Goal: Communication & Community: Answer question/provide support

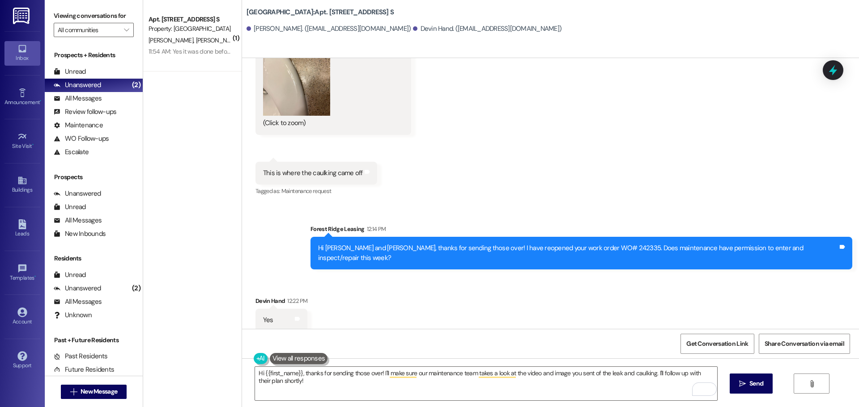
scroll to position [777, 0]
click at [476, 351] on div "Get Conversation Link Share Conversation via email" at bounding box center [550, 344] width 617 height 30
click at [464, 378] on textarea "Hi {{first_name}}, thanks for sending those over! I'll make sure our maintenanc…" at bounding box center [486, 384] width 462 height 34
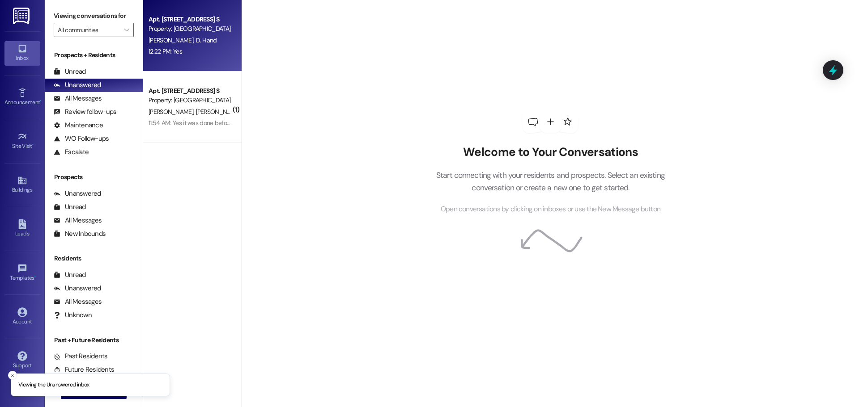
click at [185, 45] on div "J. Schaecher D. Hand" at bounding box center [190, 40] width 85 height 11
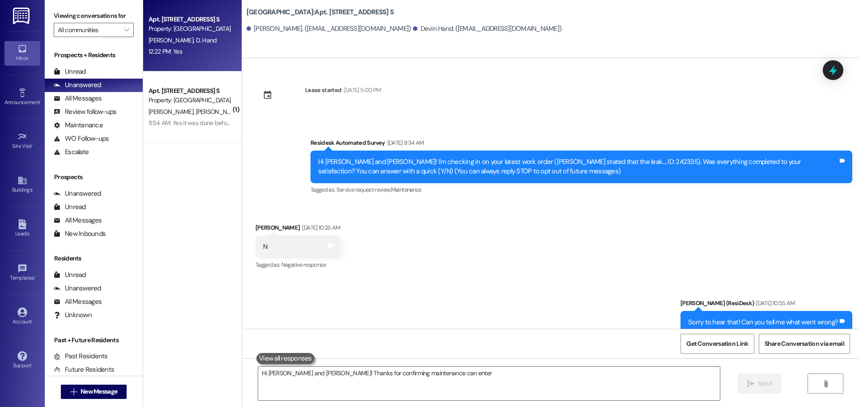
scroll to position [804, 0]
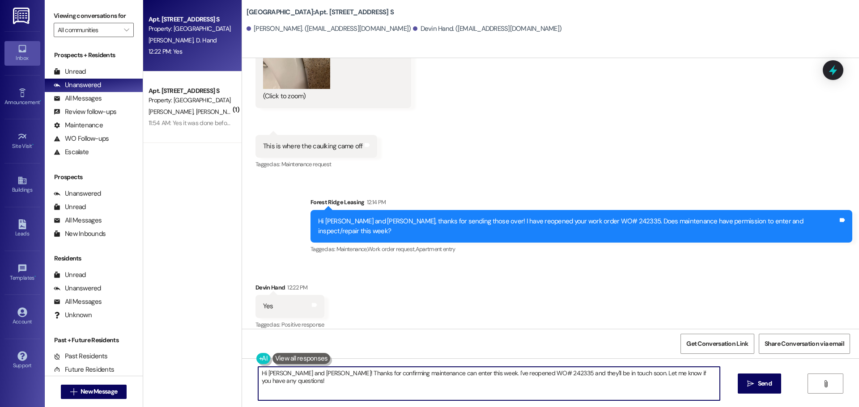
drag, startPoint x: 362, startPoint y: 369, endPoint x: 366, endPoint y: 374, distance: 6.7
click at [362, 369] on textarea "Hi Jacinda and Devin! Thanks for confirming maintenance can enter this week. I'…" at bounding box center [489, 384] width 462 height 34
drag, startPoint x: 454, startPoint y: 374, endPoint x: 733, endPoint y: 384, distance: 278.4
click at [733, 384] on div "Hi Jacinda and Devin! Thanks for confirming maintenance can enter this week. I'…" at bounding box center [550, 392] width 617 height 67
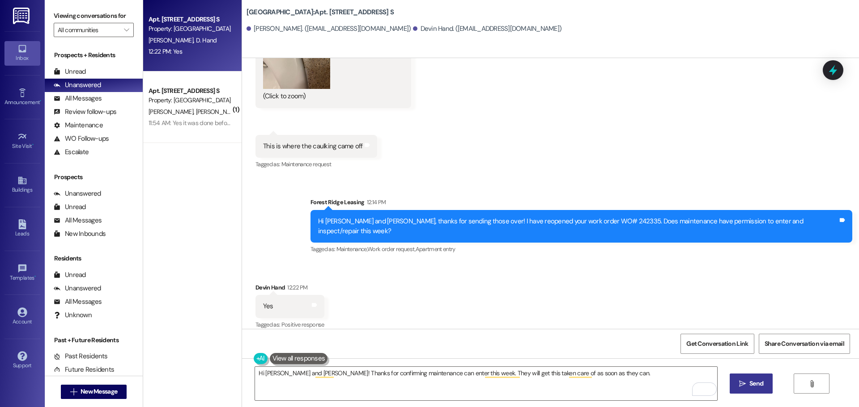
click at [749, 383] on span "Send" at bounding box center [756, 383] width 14 height 9
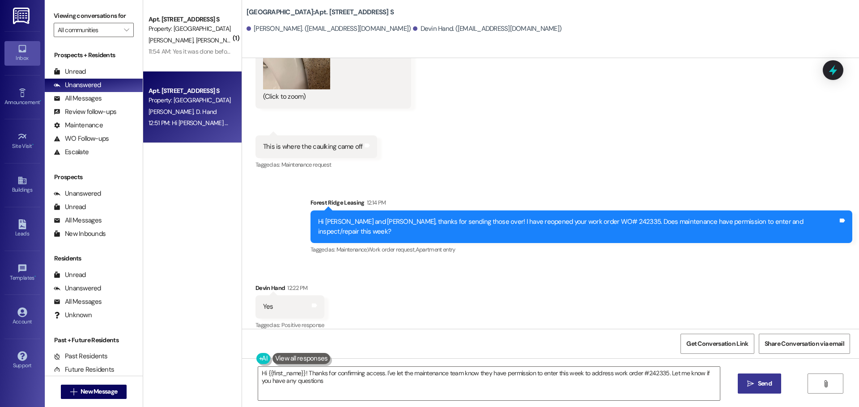
type textarea "Hi {{first_name}}! Thanks for confirming access. I've let the maintenance team …"
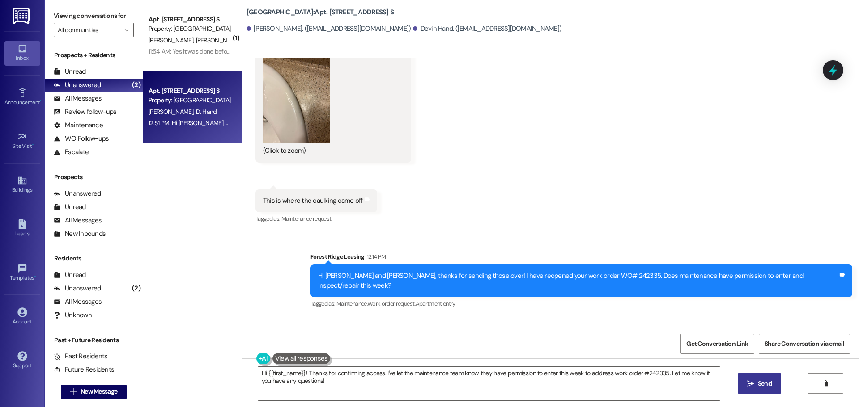
scroll to position [866, 0]
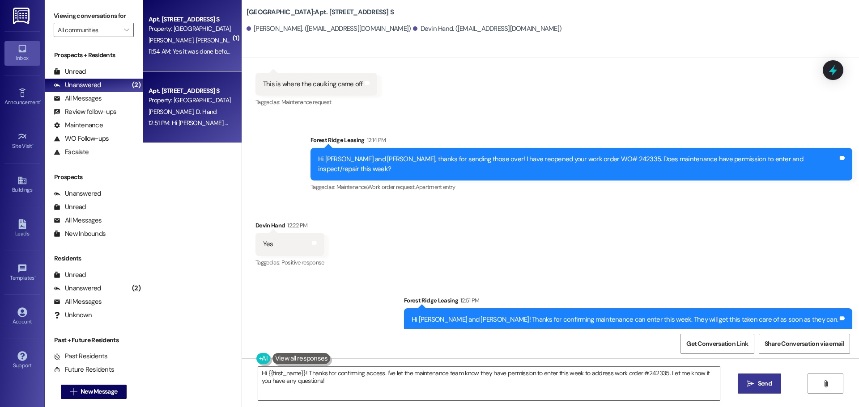
click at [209, 47] on div "11:54 AM: Yes it was done before we expected and the repairs fixed all issues. …" at bounding box center [190, 51] width 85 height 11
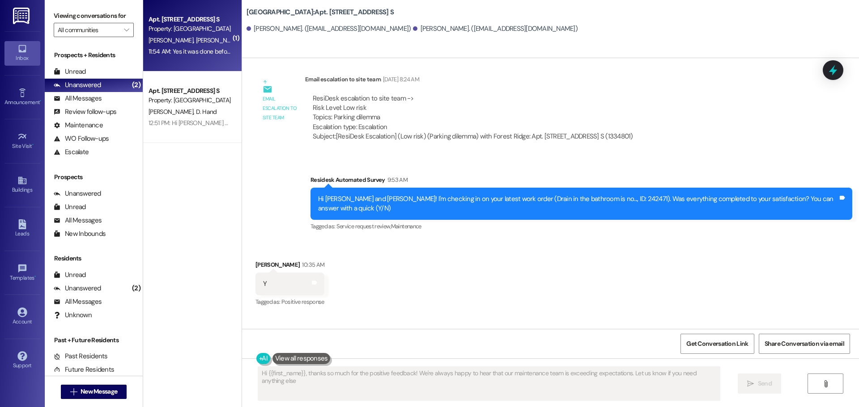
type textarea "Hi {{first_name}}, thanks so much for the positive feedback! We're always happy…"
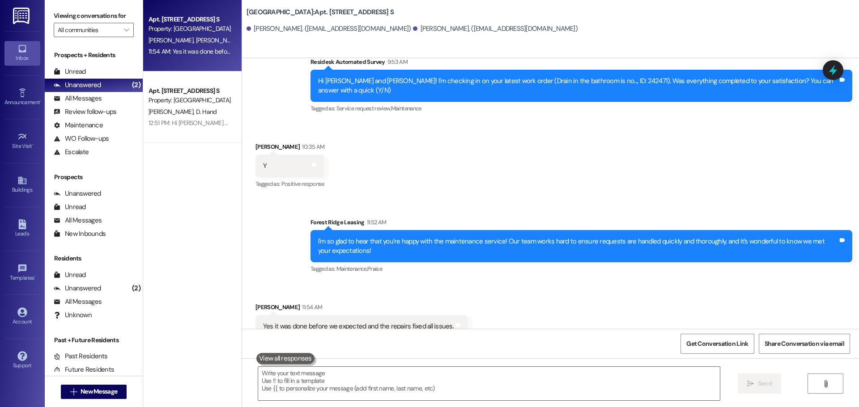
scroll to position [1611, 0]
click at [214, 172] on div "Apt. 2818C, 2844 River Rd. S Property: Forest Ridge J. Wilson R. Mock 11:54 AM:…" at bounding box center [192, 172] width 98 height 344
click at [328, 378] on textarea at bounding box center [489, 384] width 462 height 34
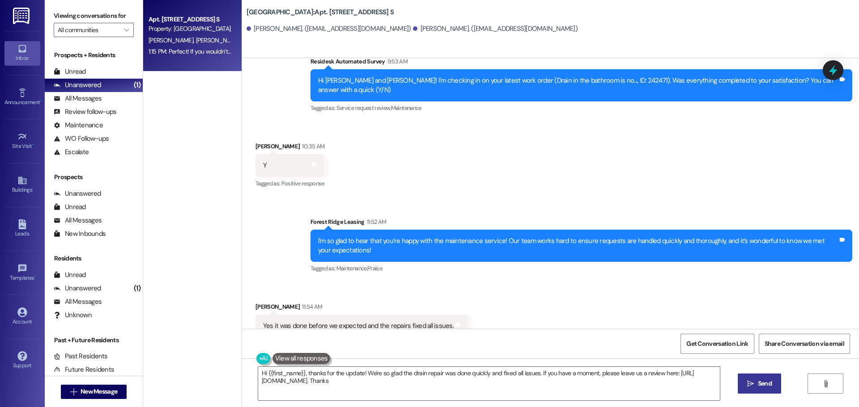
type textarea "Hi {{first_name}}, thanks for the update! We're so glad the drain repair was do…"
